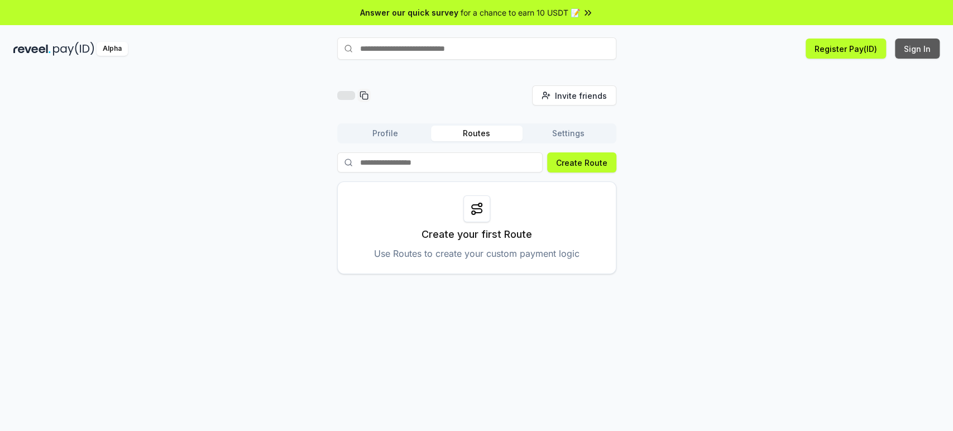
click at [911, 54] on button "Sign In" at bounding box center [917, 49] width 45 height 20
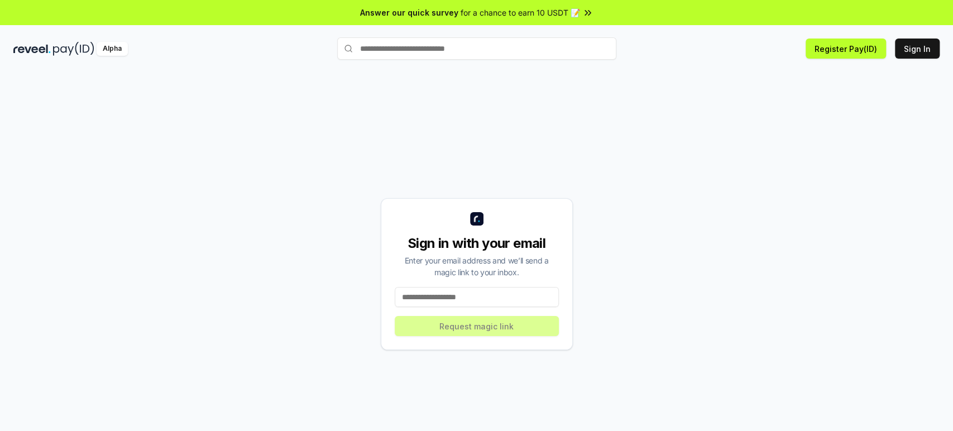
click at [506, 302] on input at bounding box center [477, 297] width 164 height 20
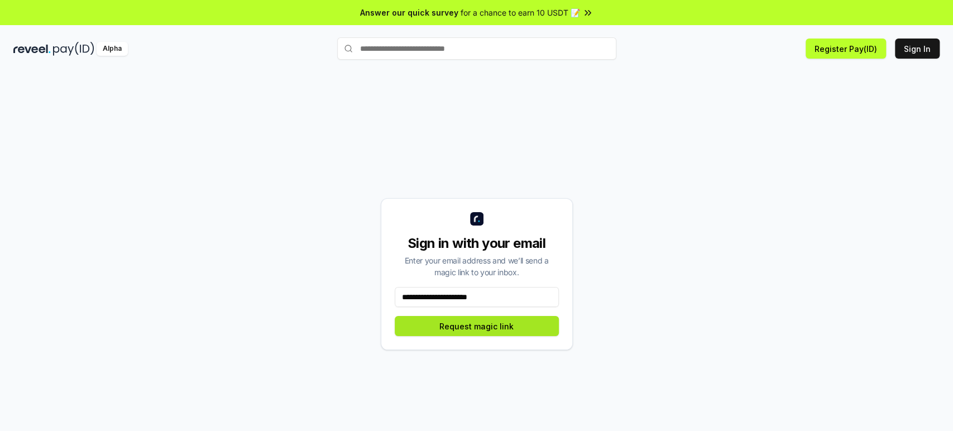
type input "**********"
click at [504, 323] on button "Request magic link" at bounding box center [477, 326] width 164 height 20
